Goal: Answer question/provide support

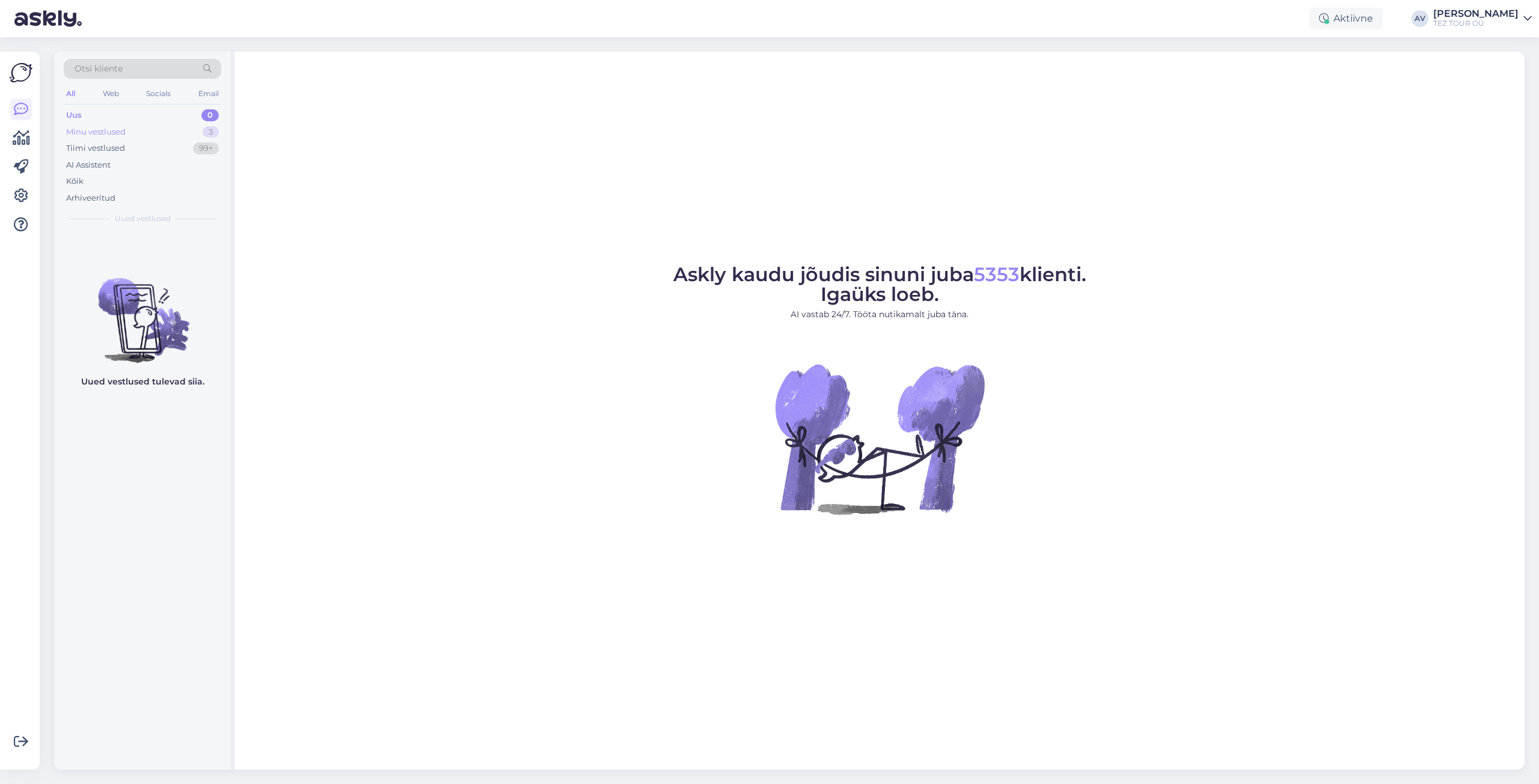
click at [97, 132] on div "Minu vestlused" at bounding box center [96, 132] width 59 height 12
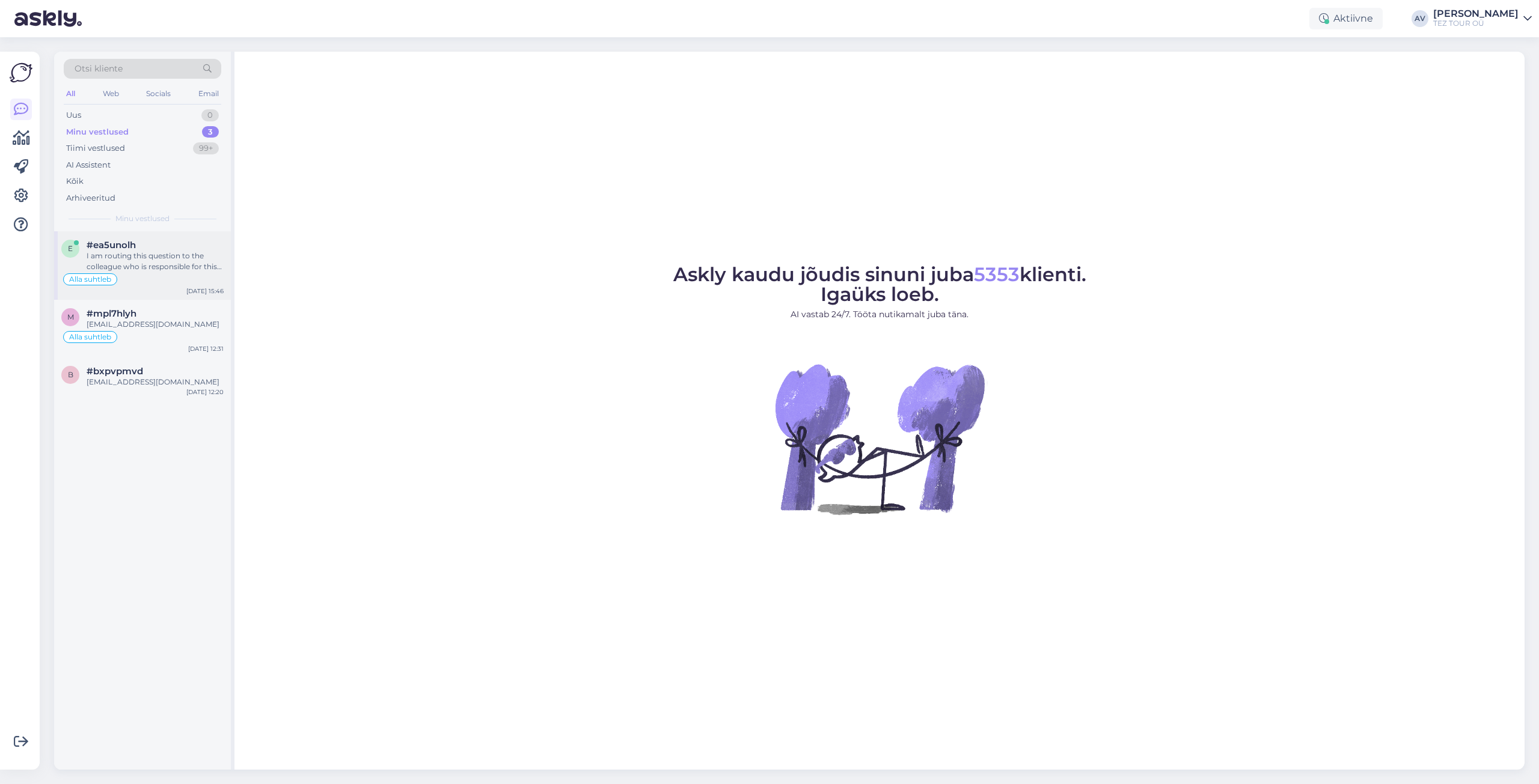
click at [137, 249] on div "#ea5unolh" at bounding box center [155, 245] width 137 height 11
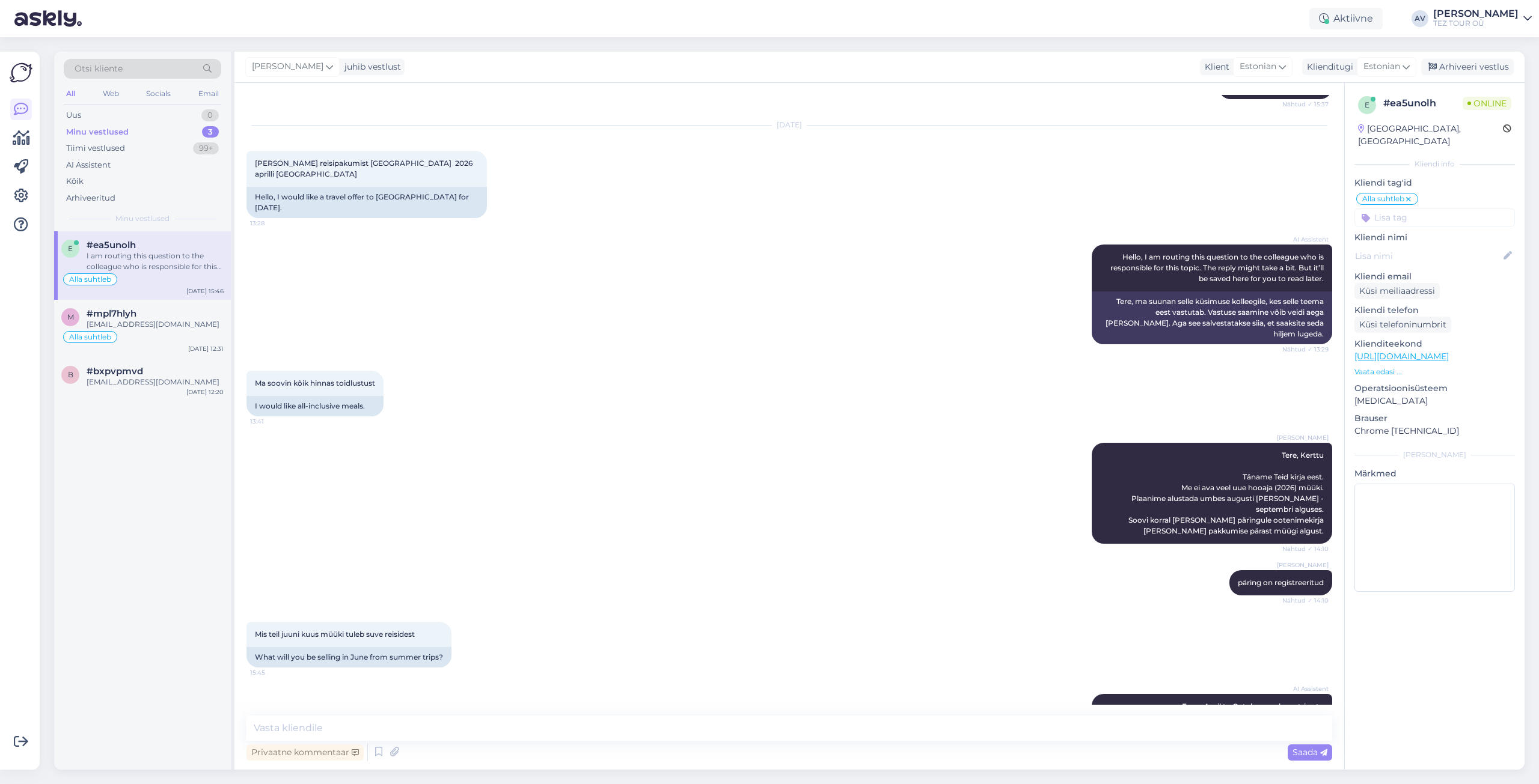
scroll to position [1109, 0]
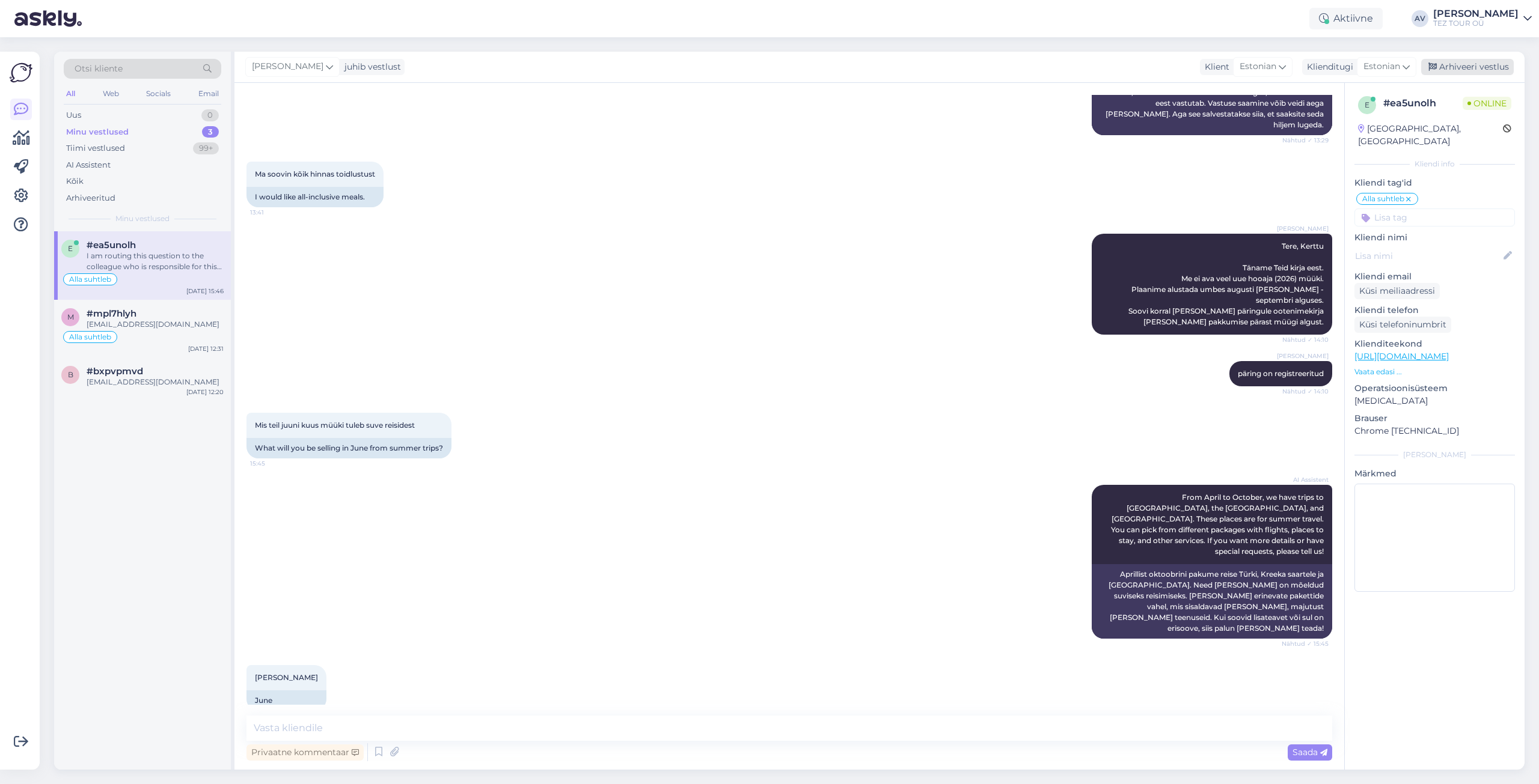
click at [1458, 65] on div "Arhiveeri vestlus" at bounding box center [1467, 66] width 93 height 16
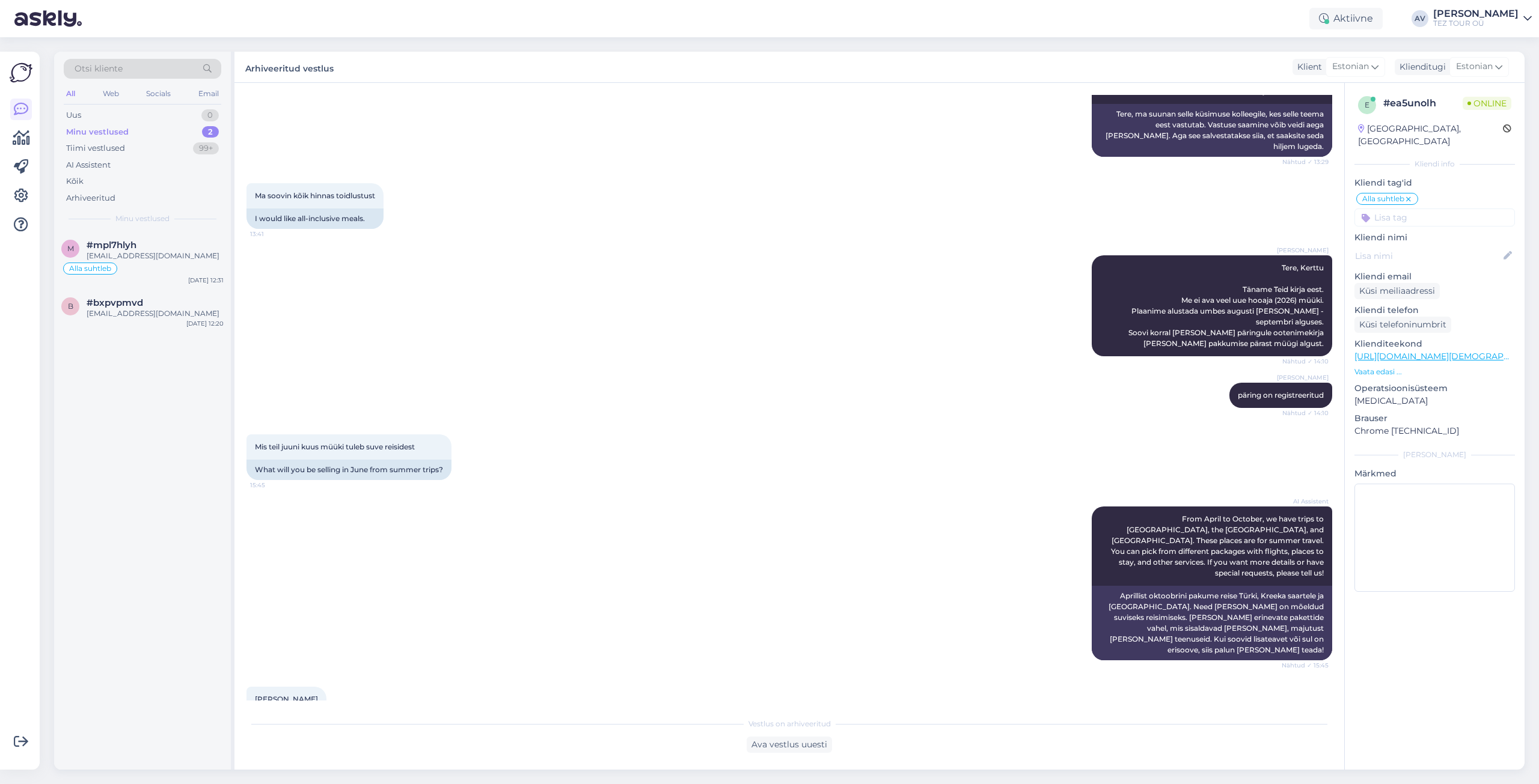
scroll to position [1053, 0]
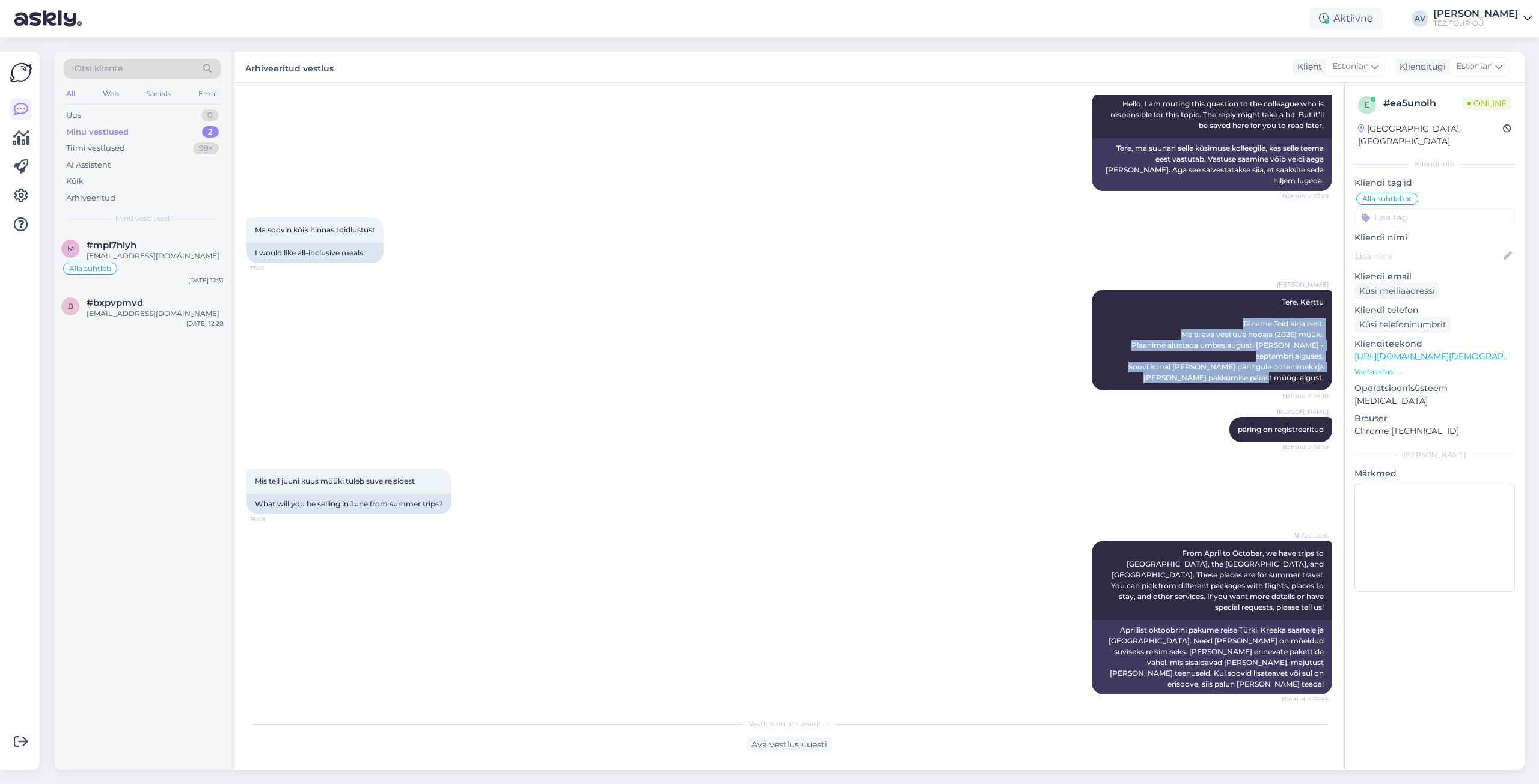
drag, startPoint x: 1235, startPoint y: 291, endPoint x: 1327, endPoint y: 336, distance: 102.4
click at [1327, 336] on div "Vestlus algas [DATE] Tere ma soivin [PERSON_NAME],pakkumist 12 juuniks 2 täiska…" at bounding box center [795, 398] width 1097 height 606
copy span "Täname Teid kirja eest. Me ei ava veel uue hooaja (2026) müüki. Plaanime alusta…"
click at [802, 747] on div "Ava vestlus uuesti" at bounding box center [790, 744] width 85 height 16
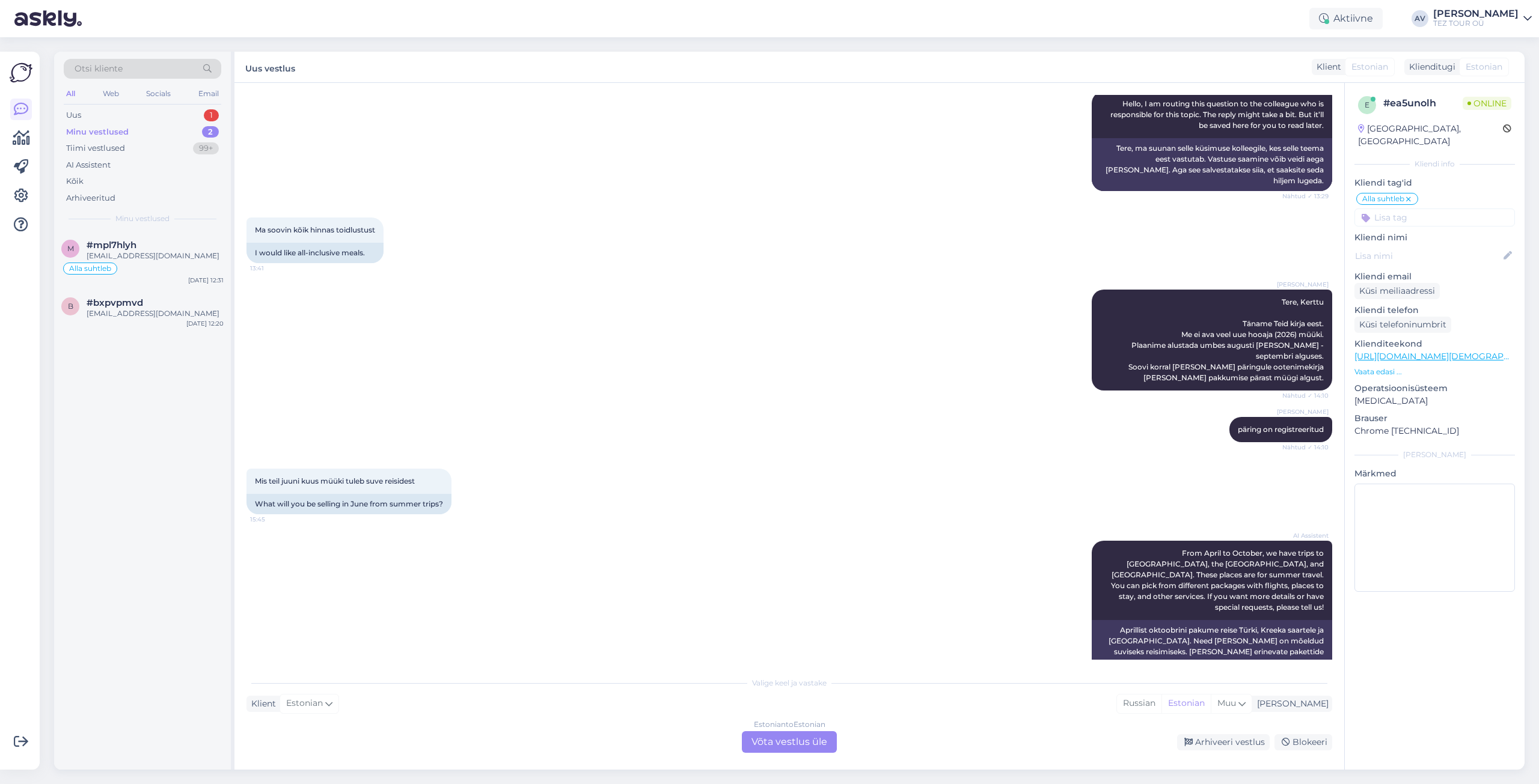
click at [793, 747] on div "Estonian to Estonian Võta vestlus üle" at bounding box center [789, 742] width 95 height 21
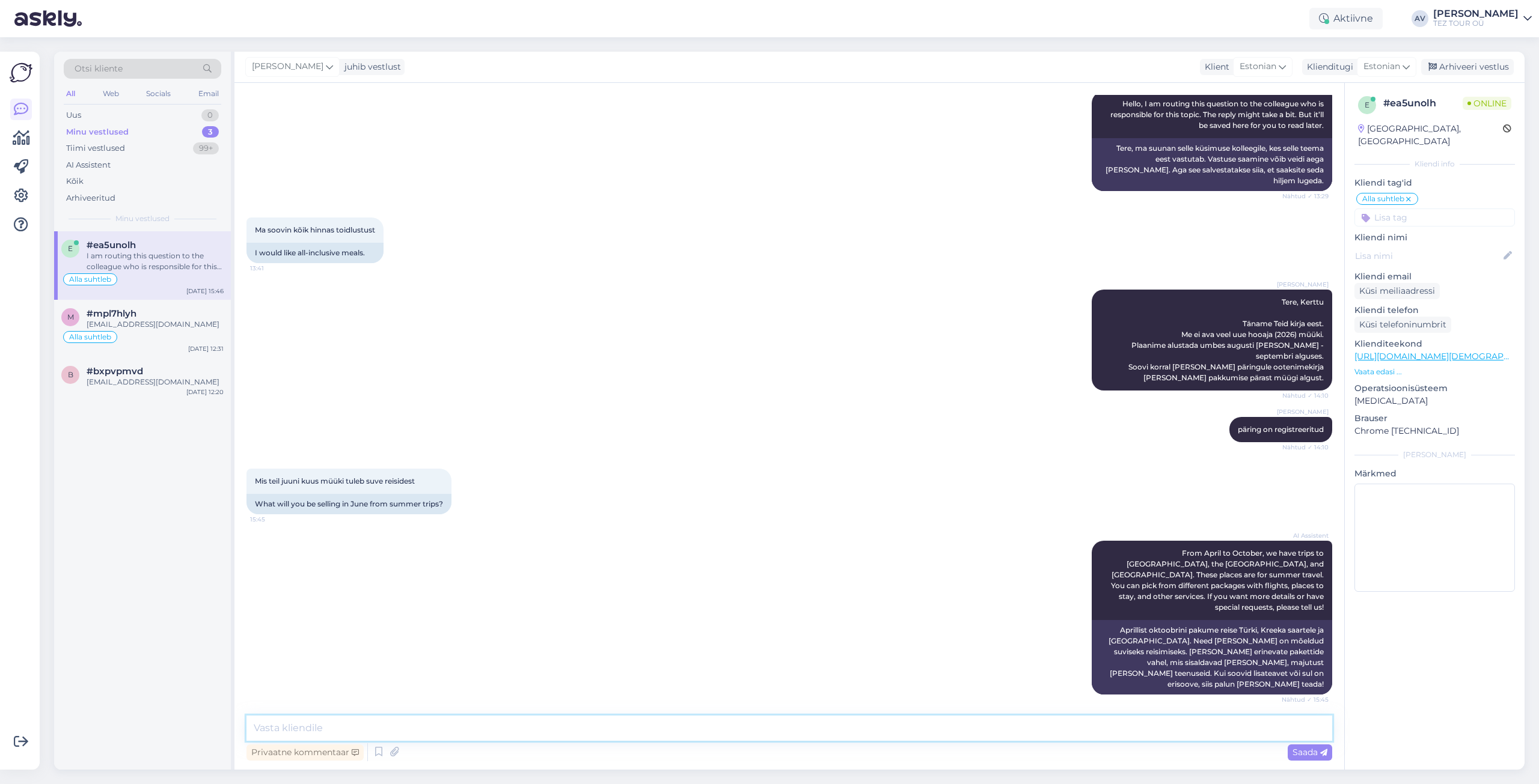
click at [718, 716] on textarea at bounding box center [789, 728] width 1086 height 25
paste textarea "Täname Teid kirja eest. Me ei ava veel uue hooaja (2026) müüki. Plaanime alusta…"
type textarea "Täname Teid kirja eest. Me ei ava veel uue hooaja (2026) müüki. Plaanime alusta…"
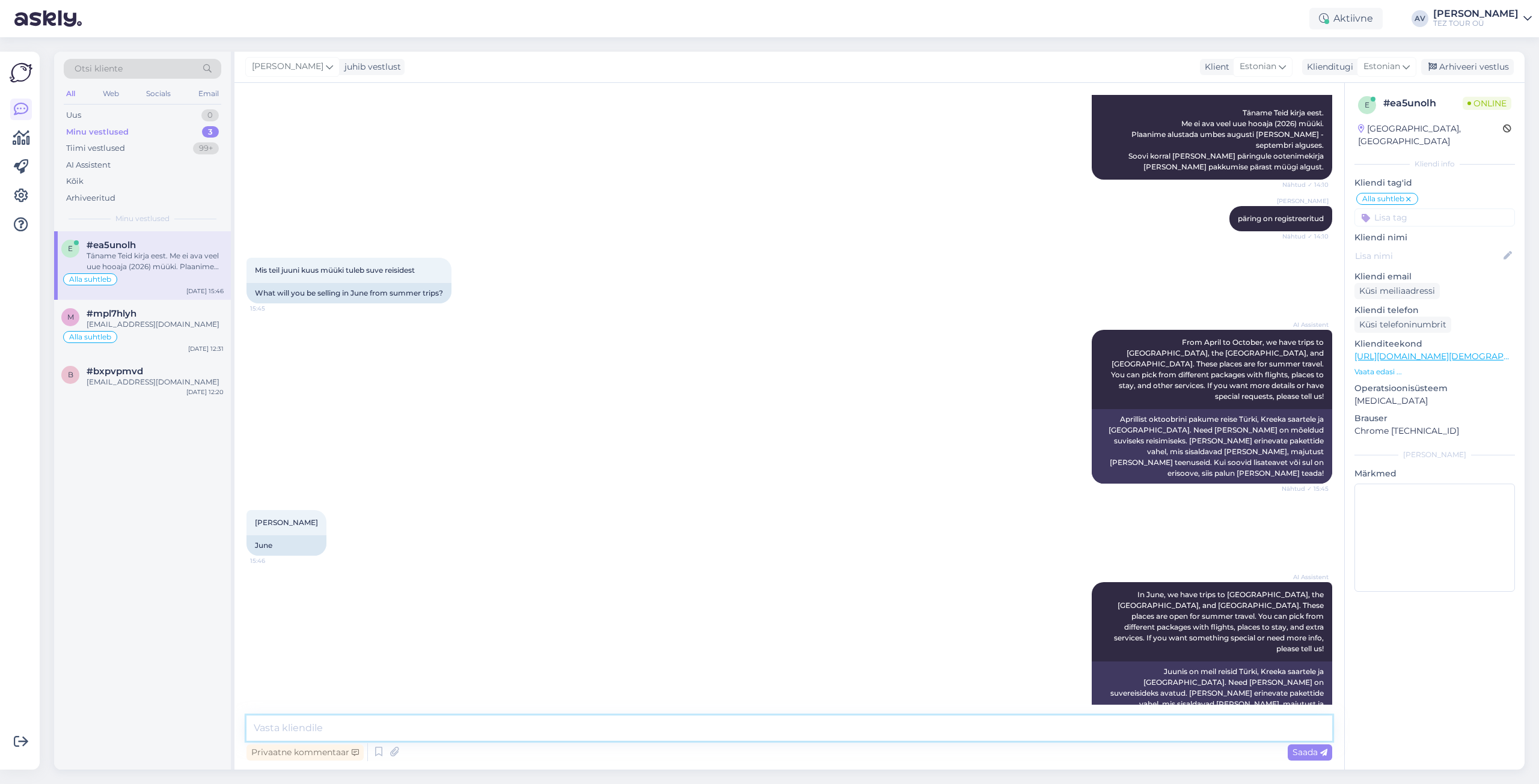
scroll to position [1204, 0]
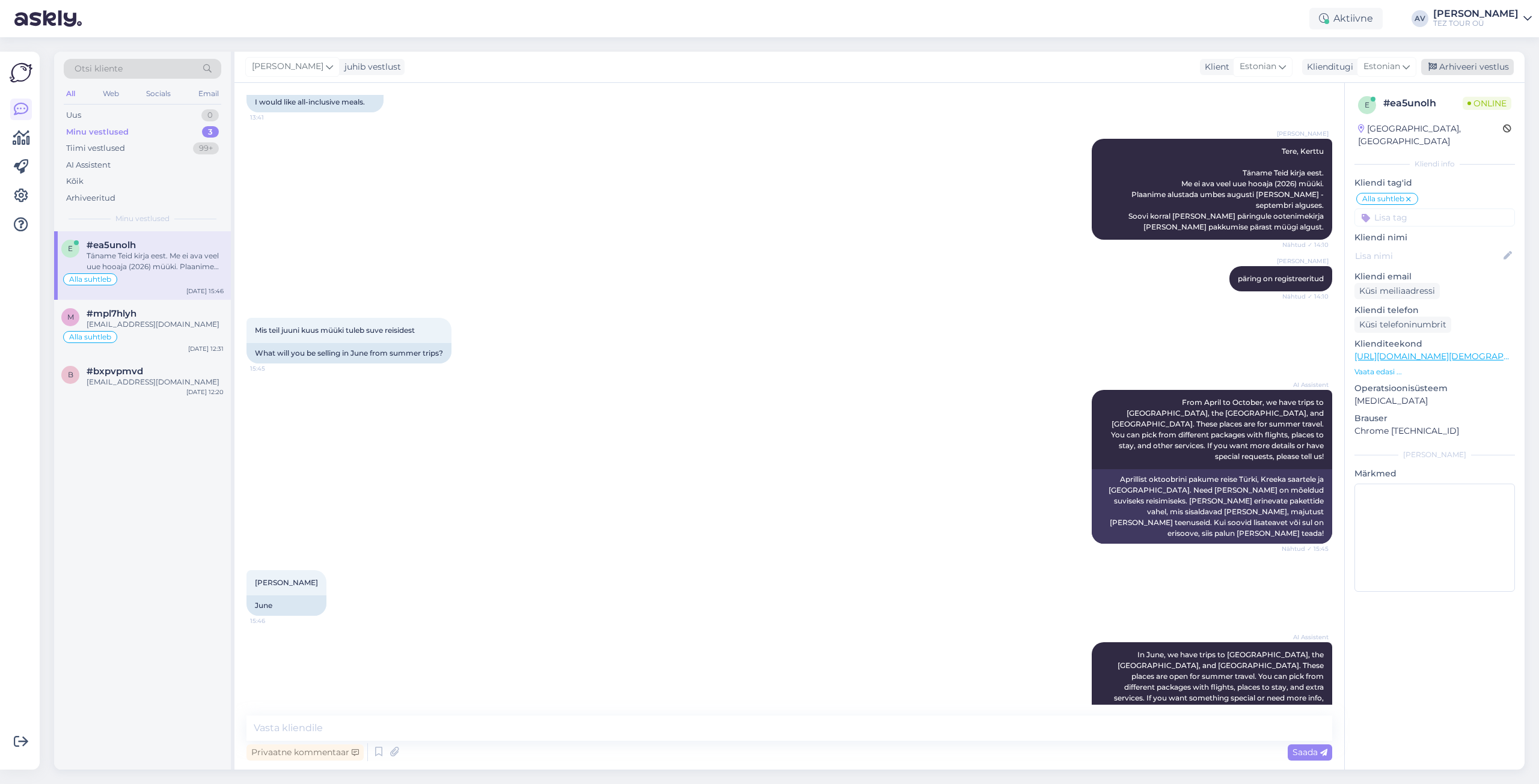
click at [1473, 66] on div "Arhiveeri vestlus" at bounding box center [1467, 66] width 93 height 16
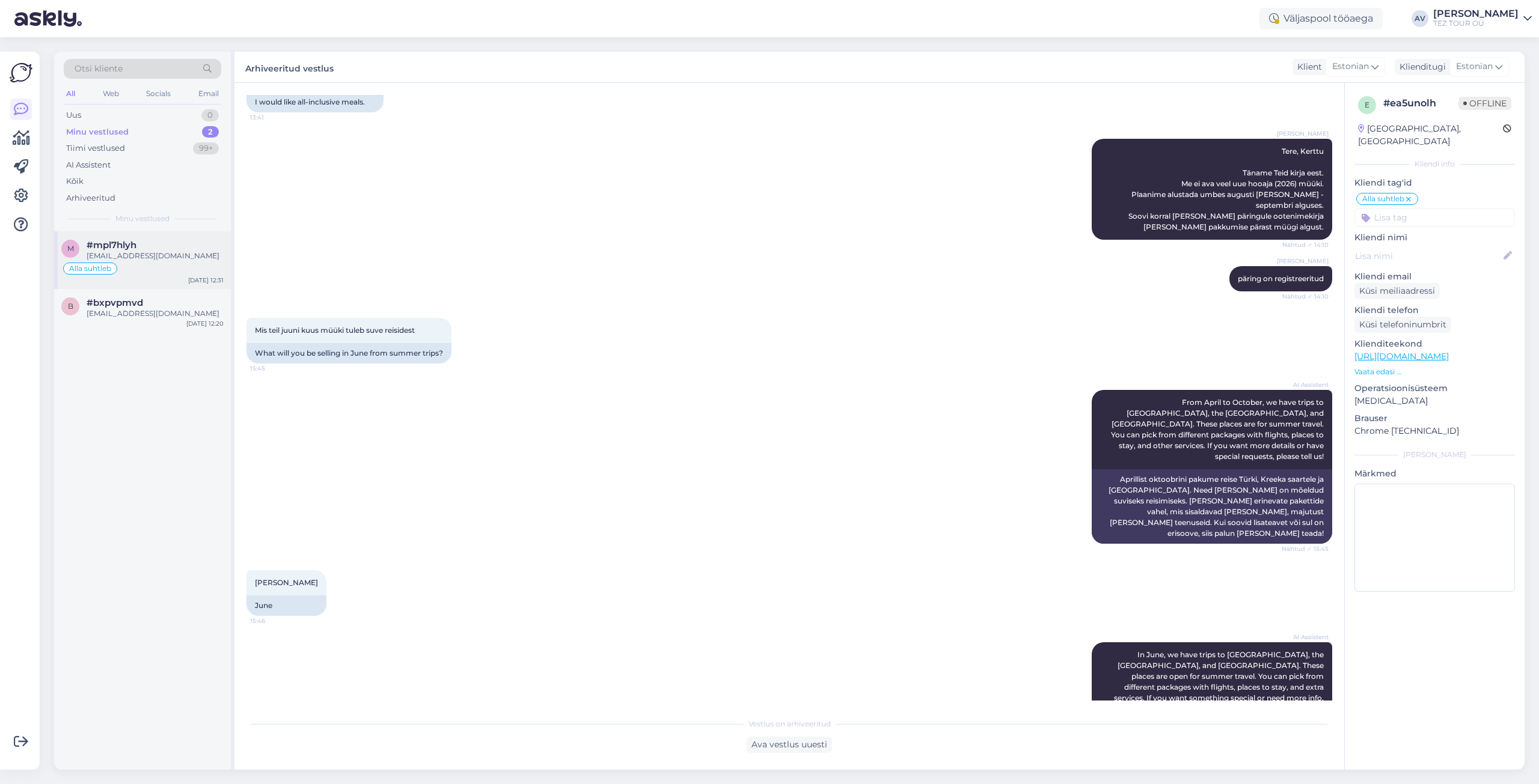
click at [168, 255] on div "[EMAIL_ADDRESS][DOMAIN_NAME]" at bounding box center [155, 256] width 137 height 11
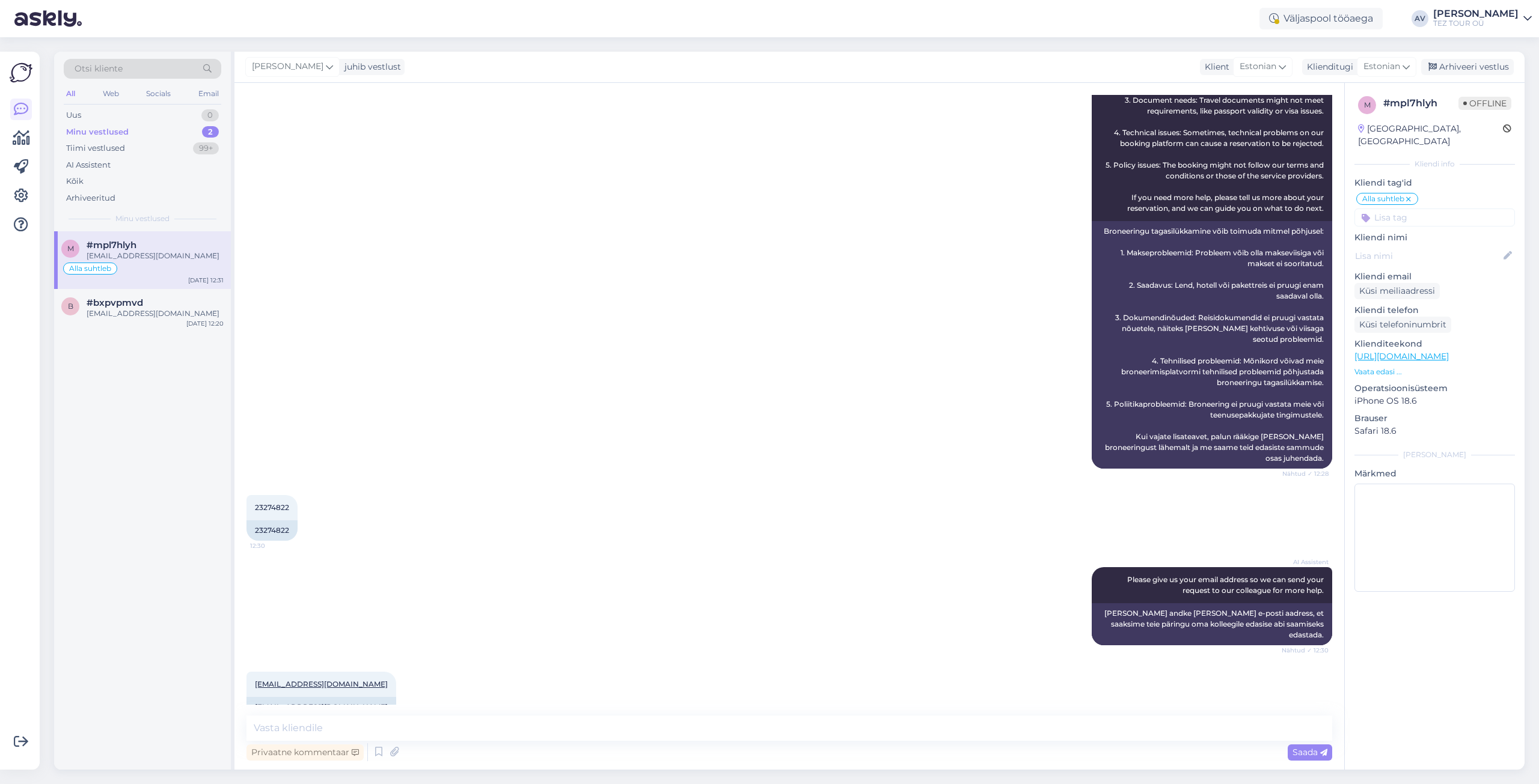
scroll to position [432, 0]
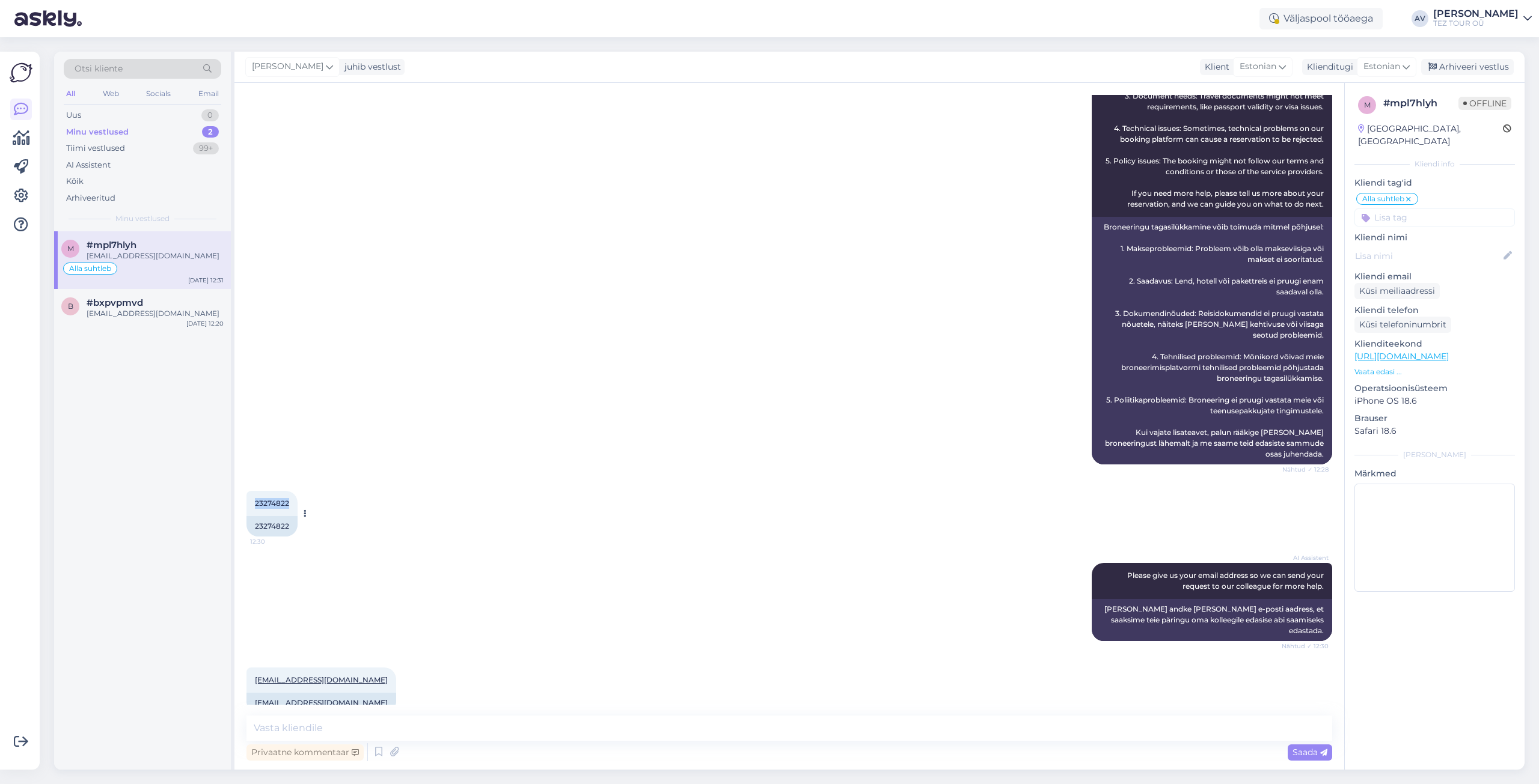
drag, startPoint x: 294, startPoint y: 491, endPoint x: 253, endPoint y: 487, distance: 41.2
click at [253, 491] on div "23274822 12:30" at bounding box center [272, 503] width 51 height 25
copy span "23274822"
click at [684, 586] on div "AI Assistent Please give us your email address so we can send your request to o…" at bounding box center [789, 602] width 1086 height 105
click at [437, 727] on textarea at bounding box center [789, 728] width 1086 height 25
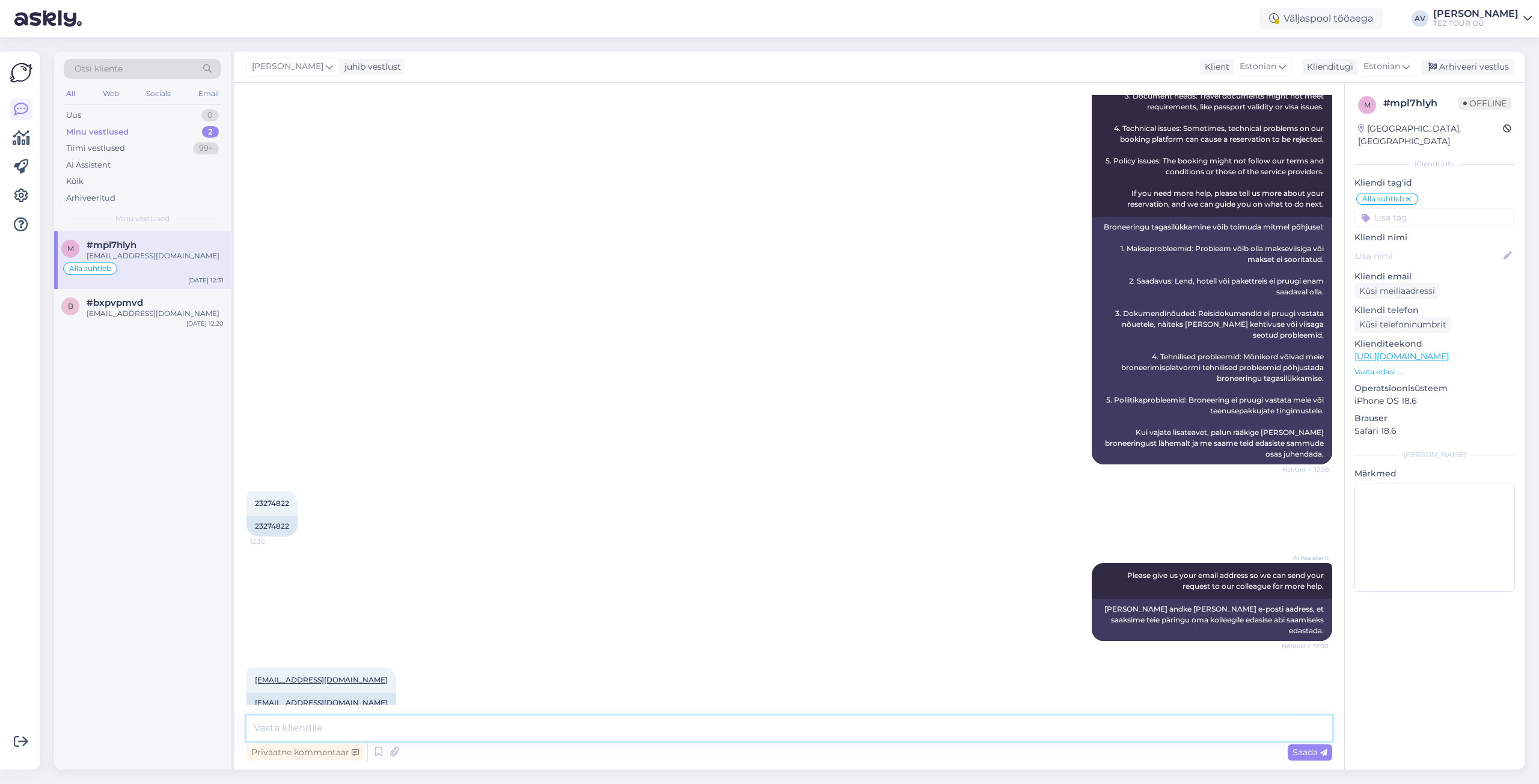
paste textarea "Tänan telefonivestluse eest, broneeringuga on kõik korras, süsteemis on kinnitu…"
type textarea "Tänan telefonivestluse eest, broneeringuga on kõik korras, süsteemis on kinnitu…"
click at [1304, 751] on span "Saada" at bounding box center [1310, 752] width 35 height 11
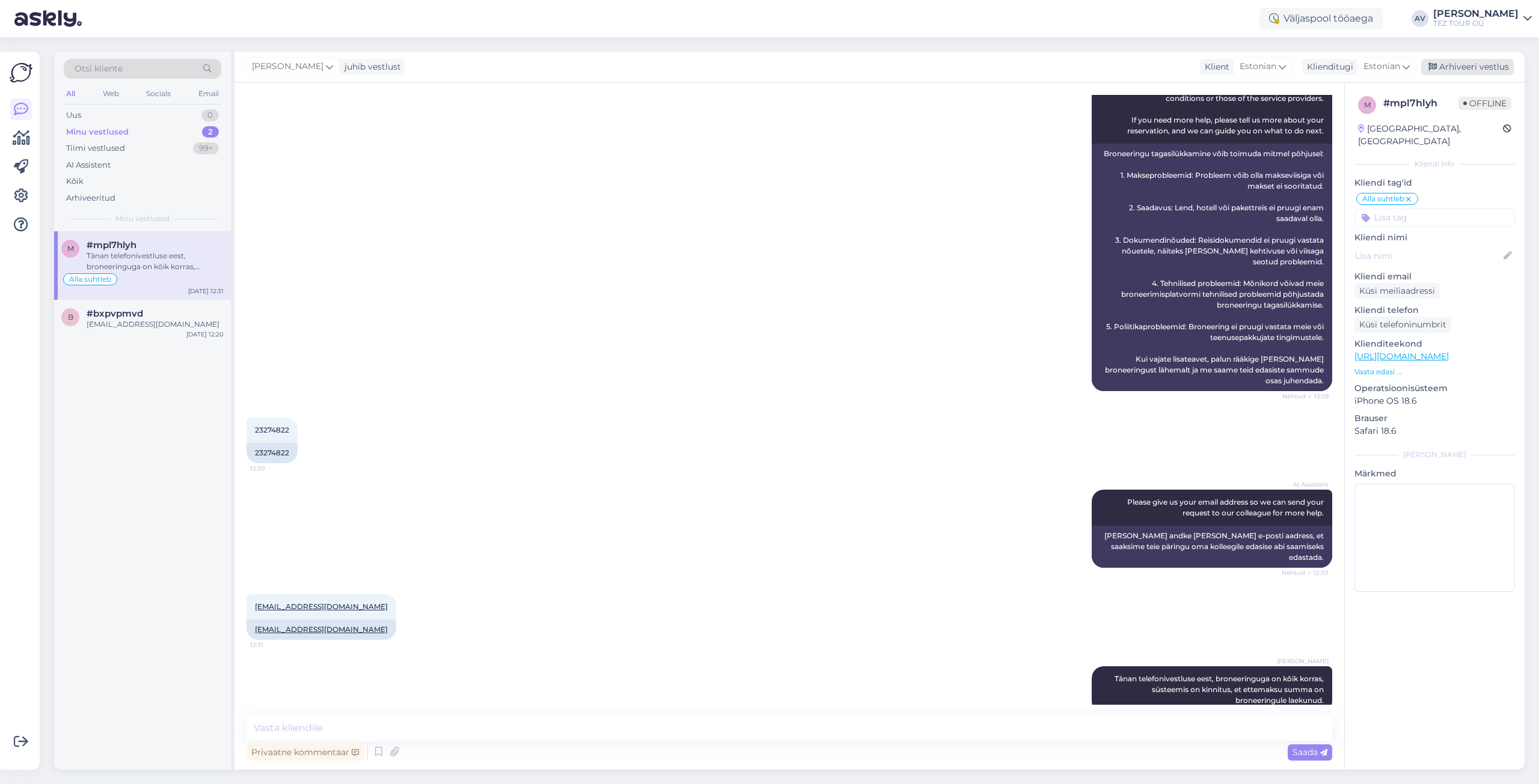
click at [1478, 70] on div "Arhiveeri vestlus" at bounding box center [1467, 66] width 93 height 16
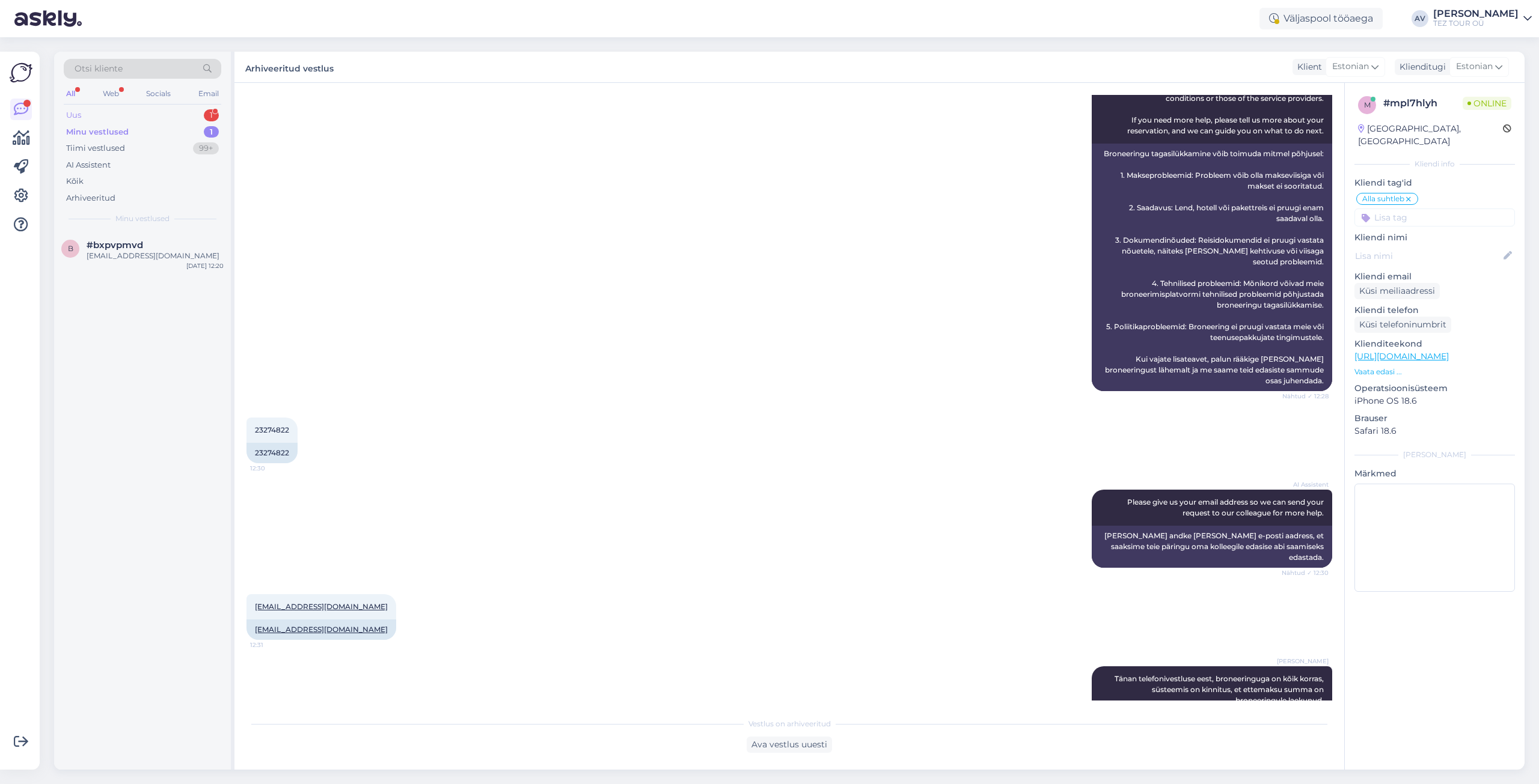
click at [84, 114] on div "Uus 1" at bounding box center [142, 116] width 157 height 17
click at [129, 245] on span "#urf3rgnw" at bounding box center [111, 245] width 49 height 11
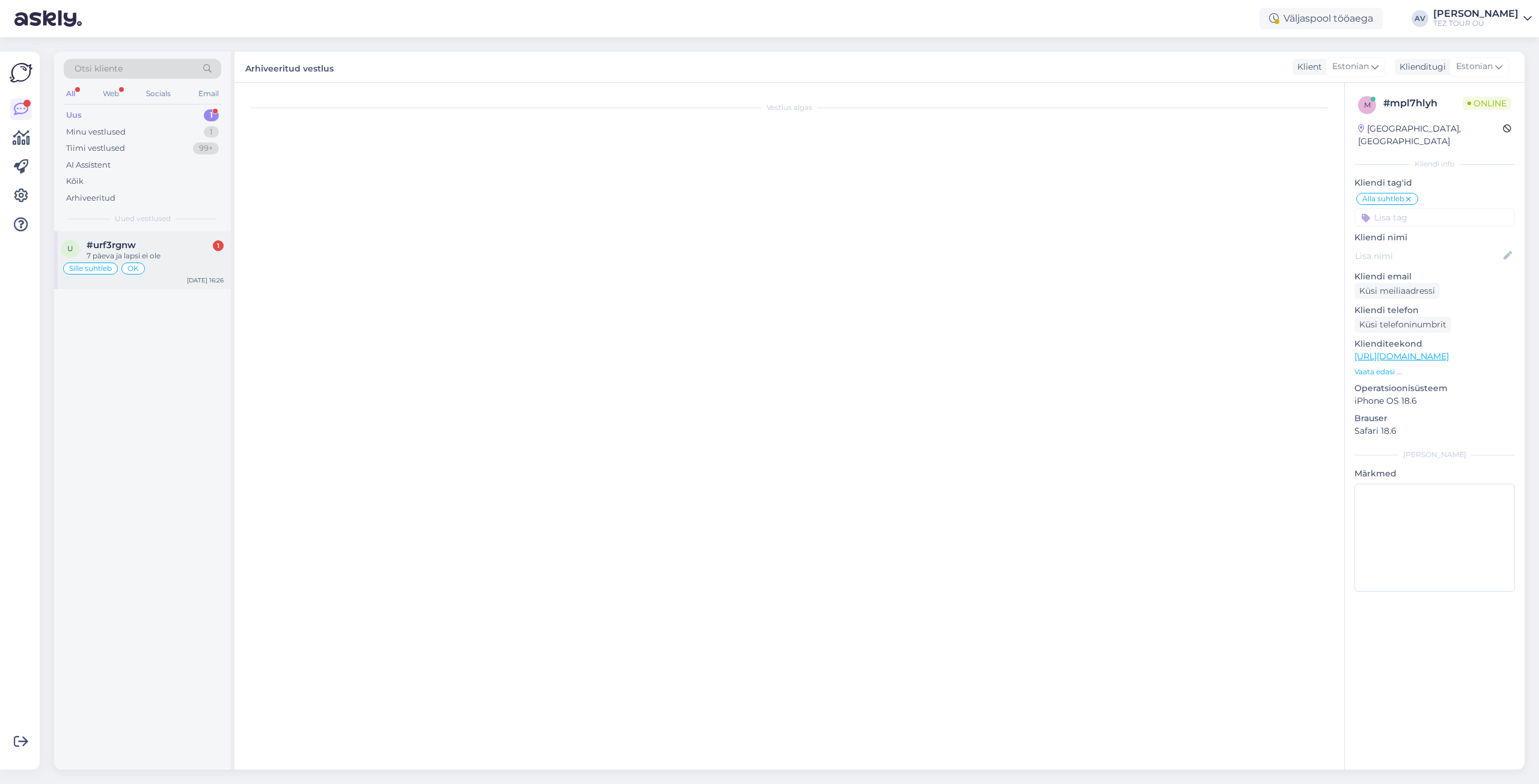
scroll to position [586, 0]
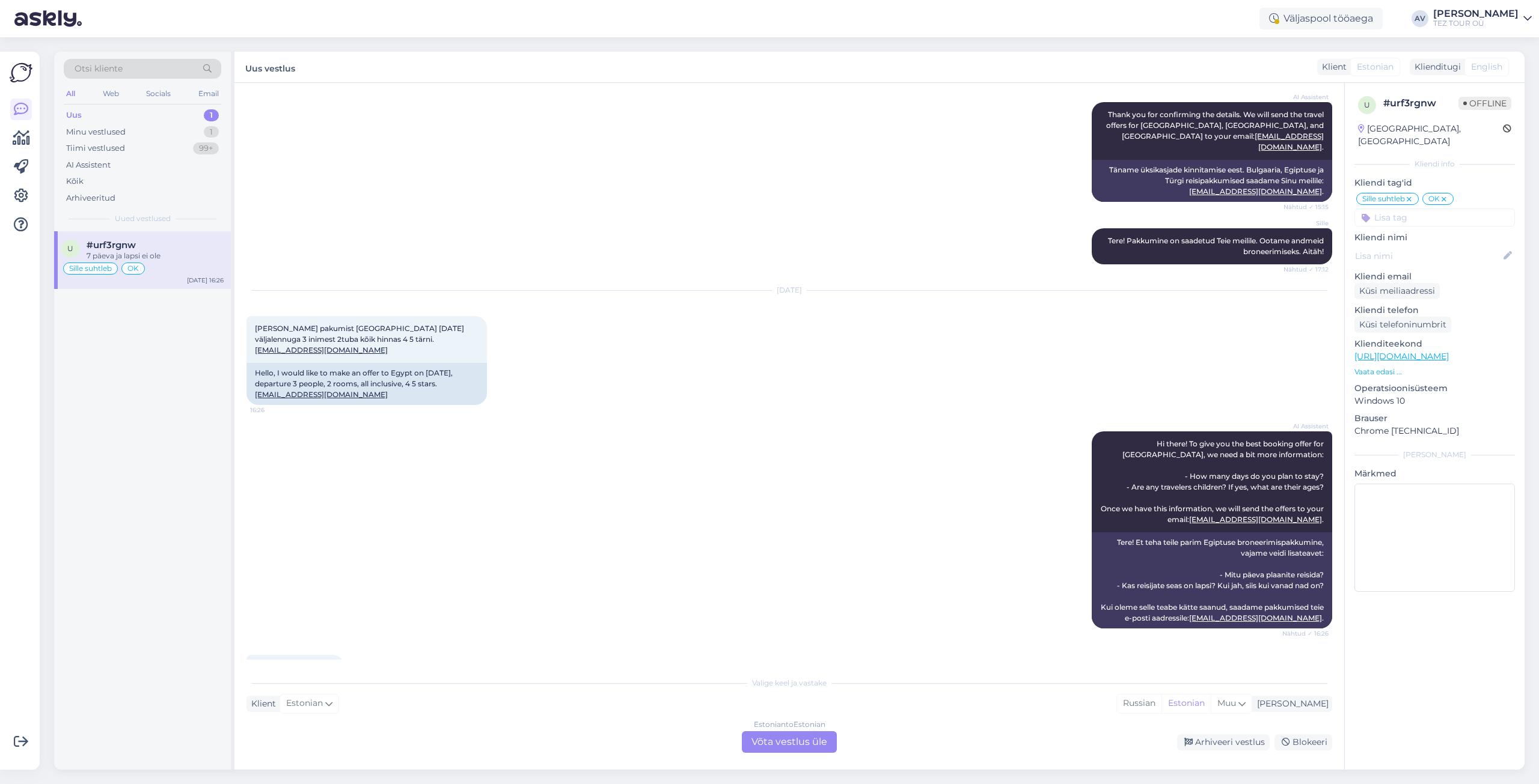
click at [781, 744] on div "Estonian to Estonian Võta vestlus üle" at bounding box center [789, 742] width 95 height 21
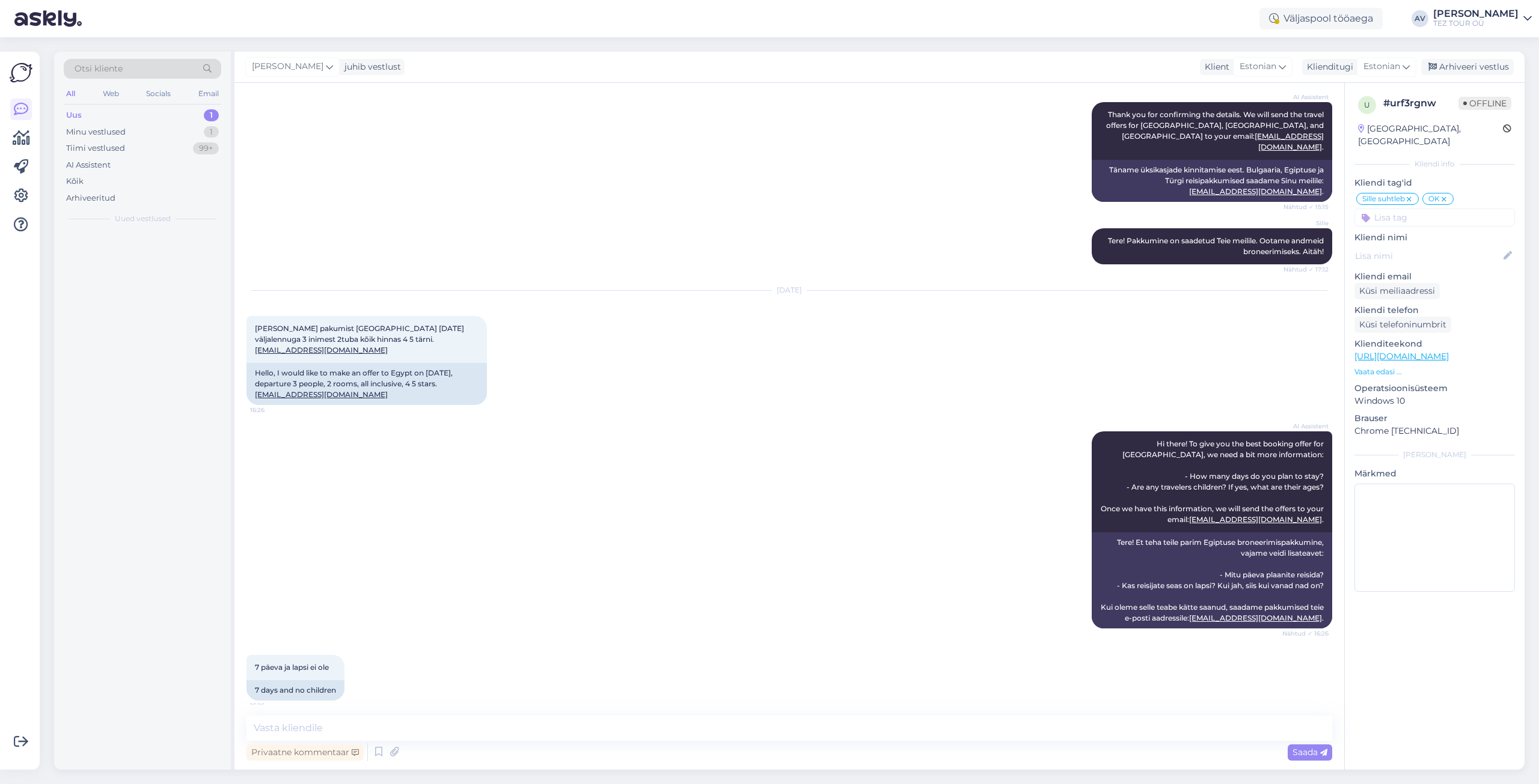
scroll to position [541, 0]
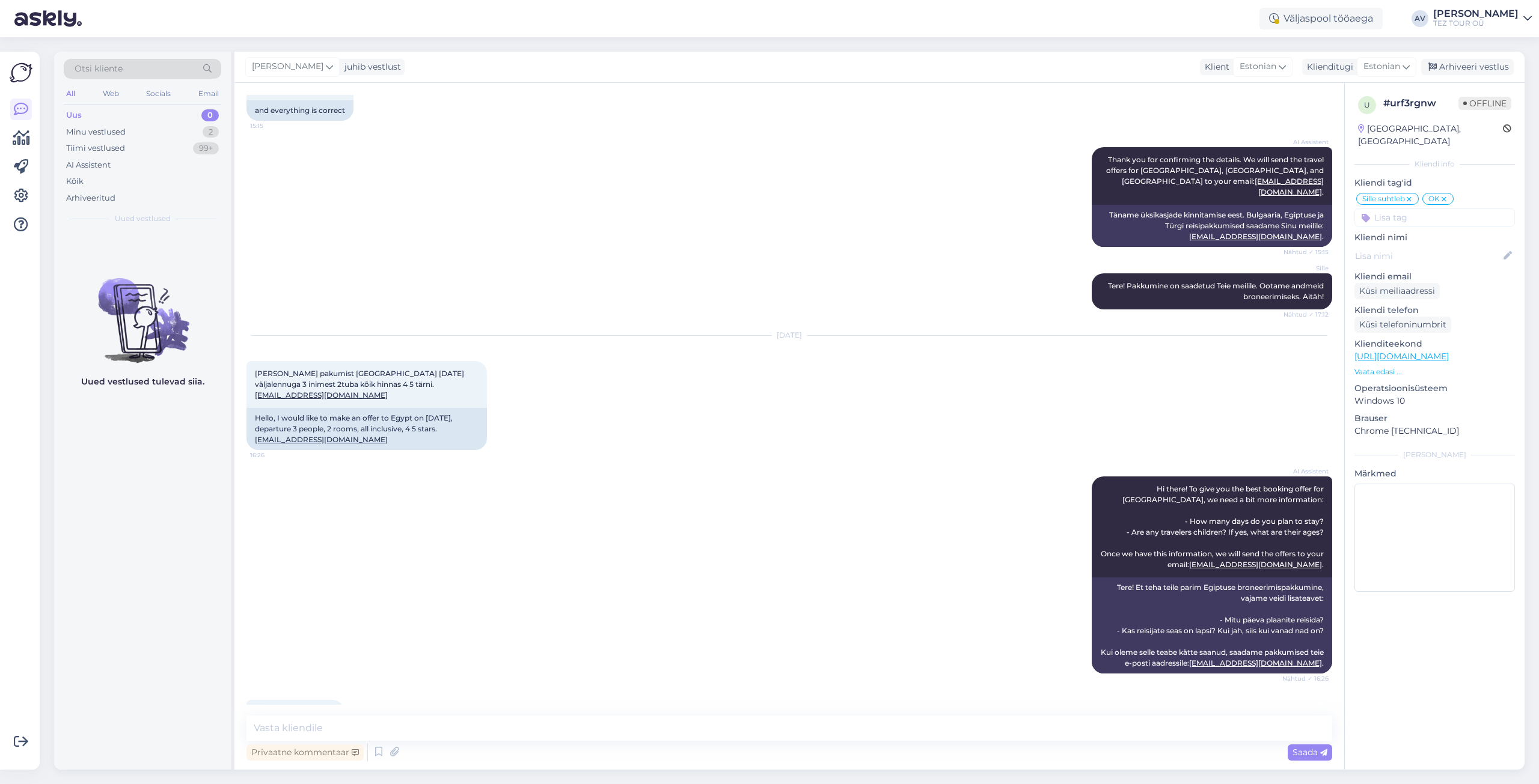
click at [1383, 208] on input at bounding box center [1435, 217] width 161 height 18
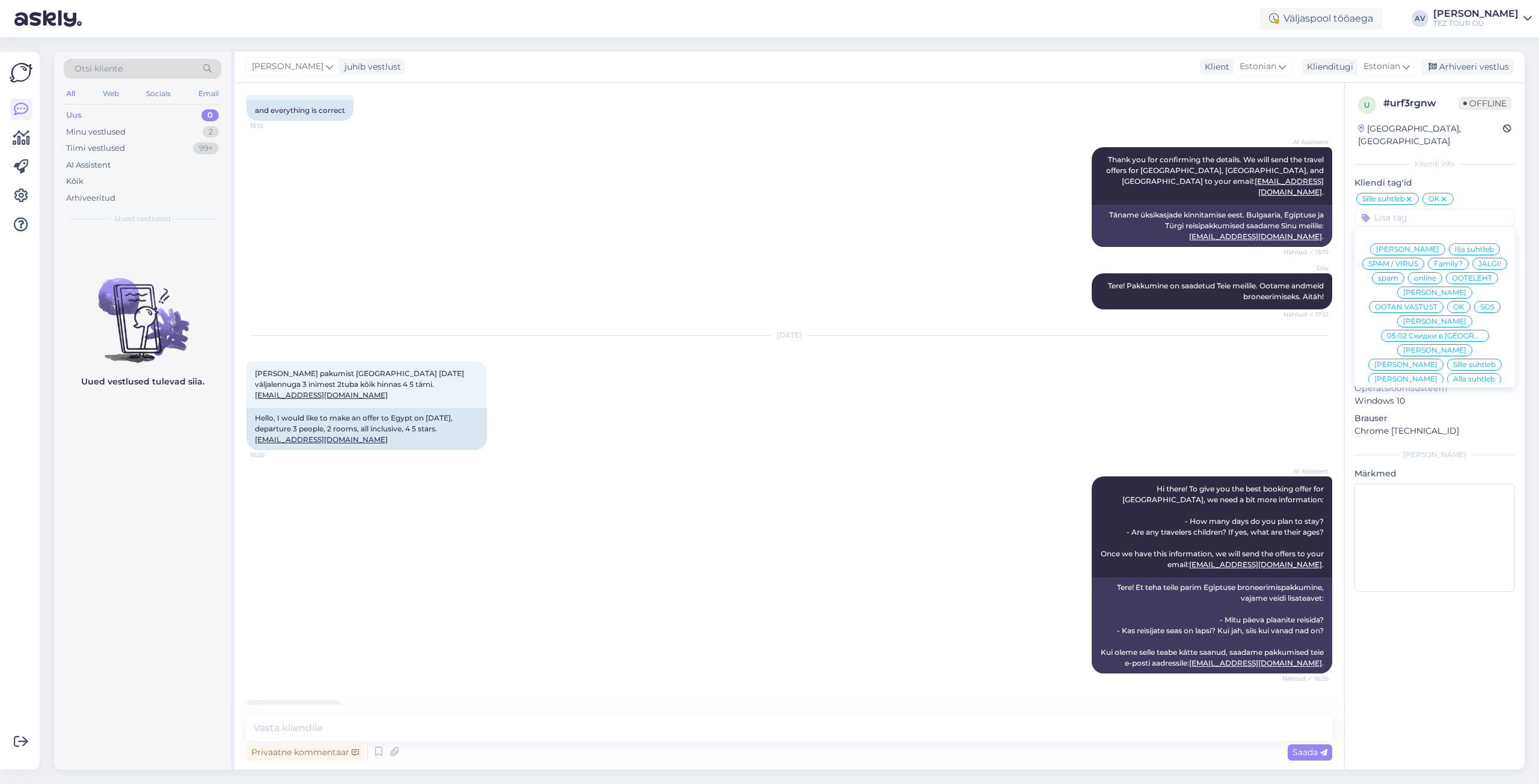
click at [1453, 376] on span "Alla suhtleb" at bounding box center [1474, 379] width 42 height 7
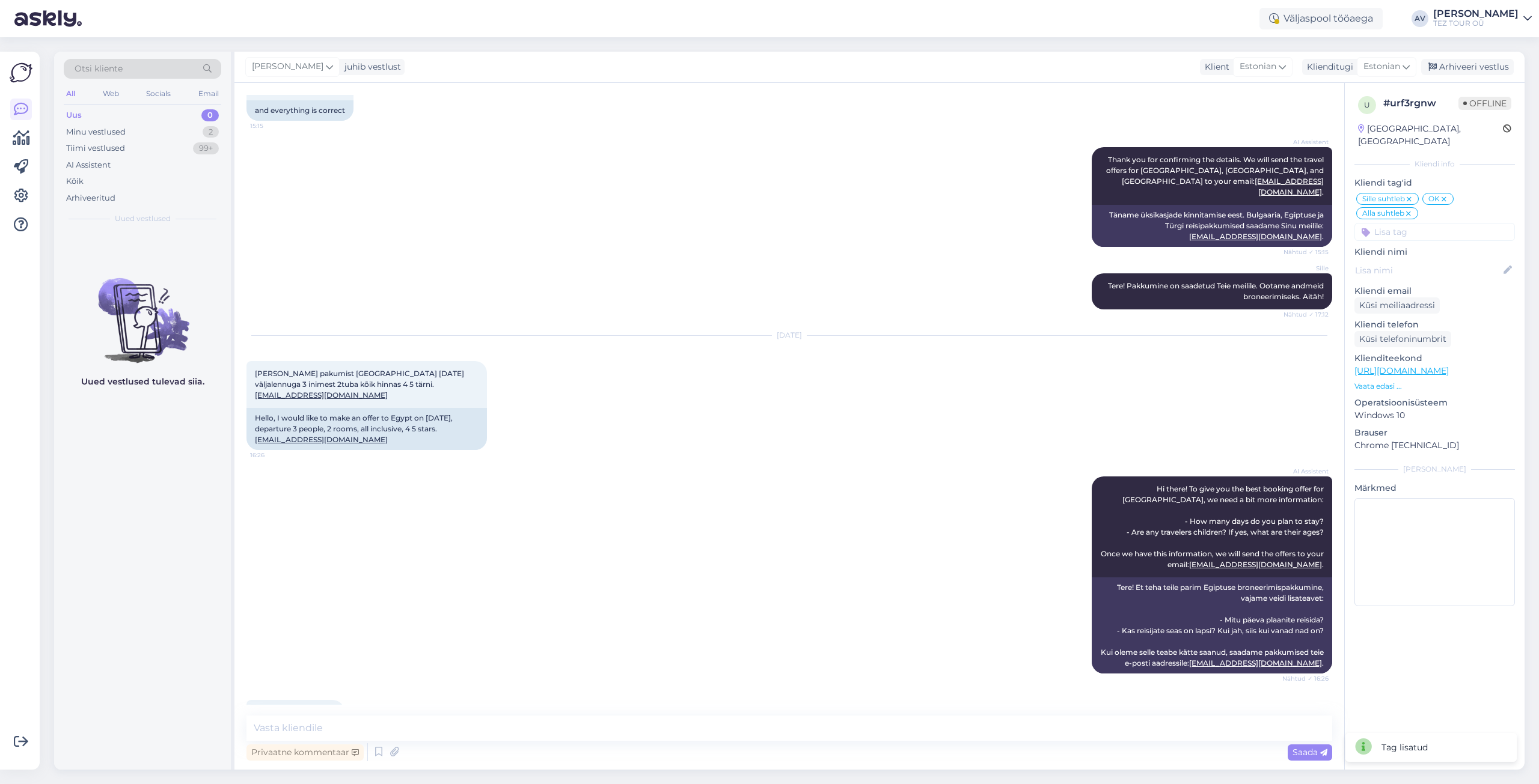
click at [1410, 195] on icon at bounding box center [1409, 199] width 7 height 10
click at [1385, 208] on input at bounding box center [1435, 217] width 161 height 18
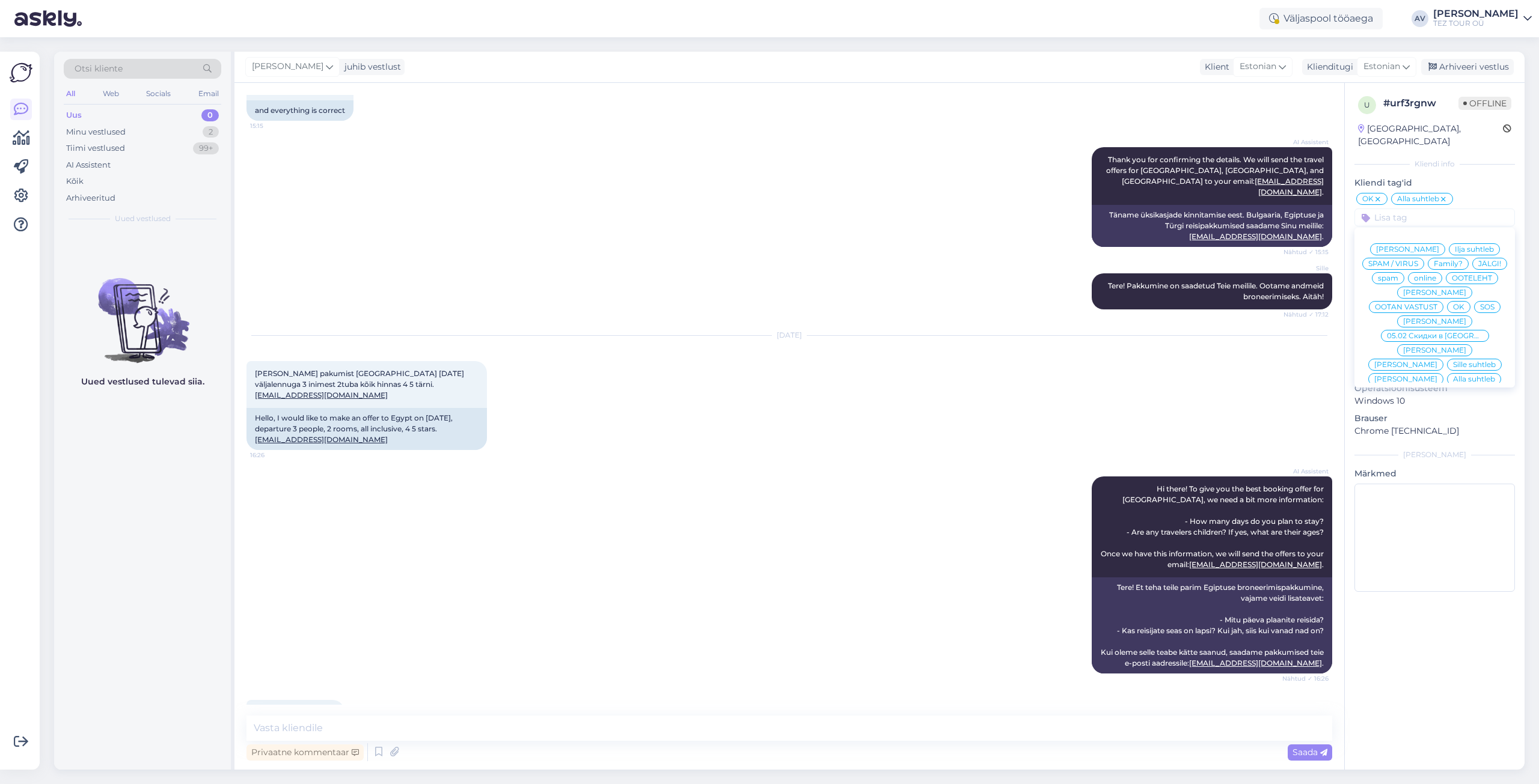
click at [1453, 361] on span "Sille suhtleb" at bounding box center [1474, 364] width 43 height 7
